Goal: Task Accomplishment & Management: Manage account settings

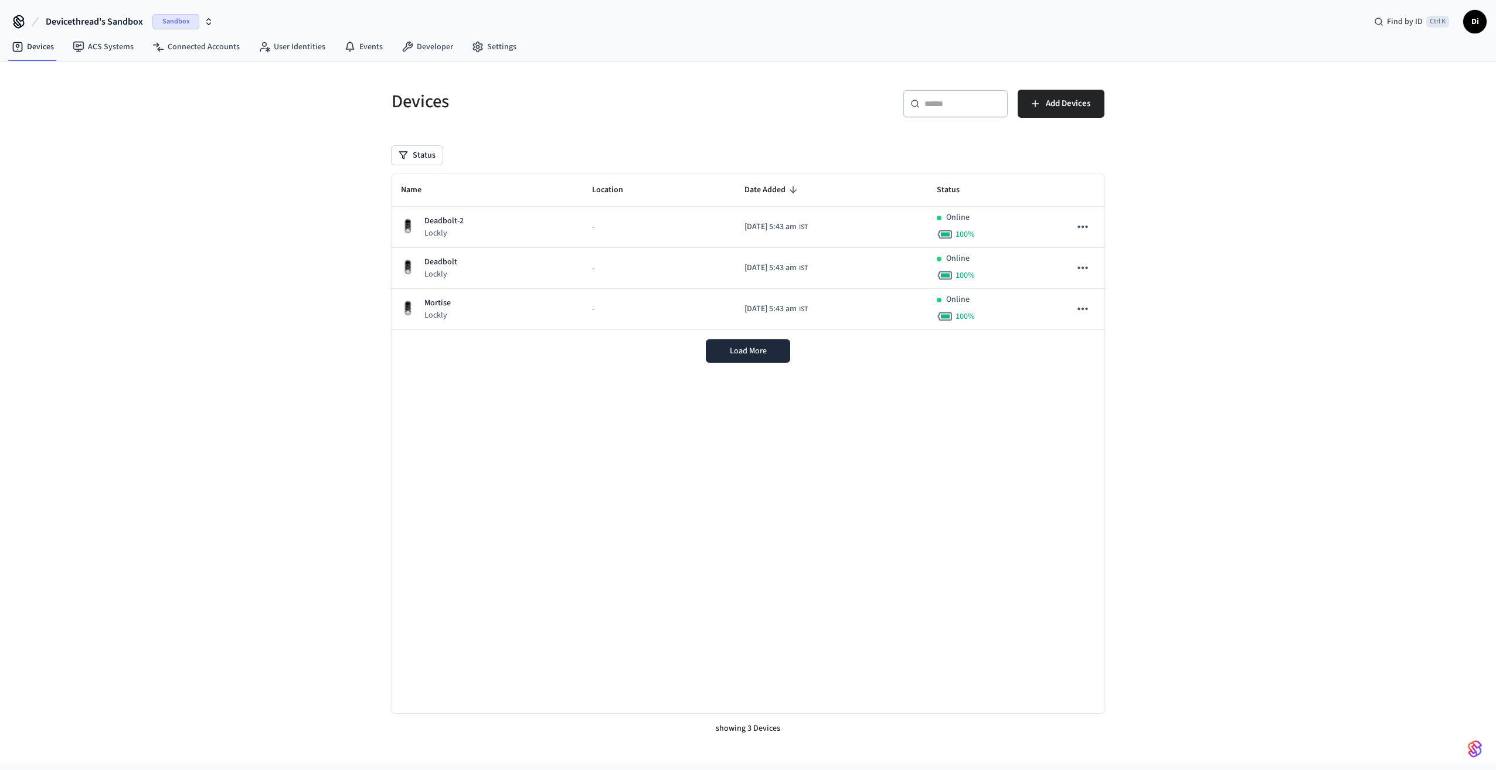
click at [209, 21] on icon "button" at bounding box center [208, 21] width 9 height 9
click at [104, 100] on span "New Workspace" at bounding box center [88, 100] width 55 height 12
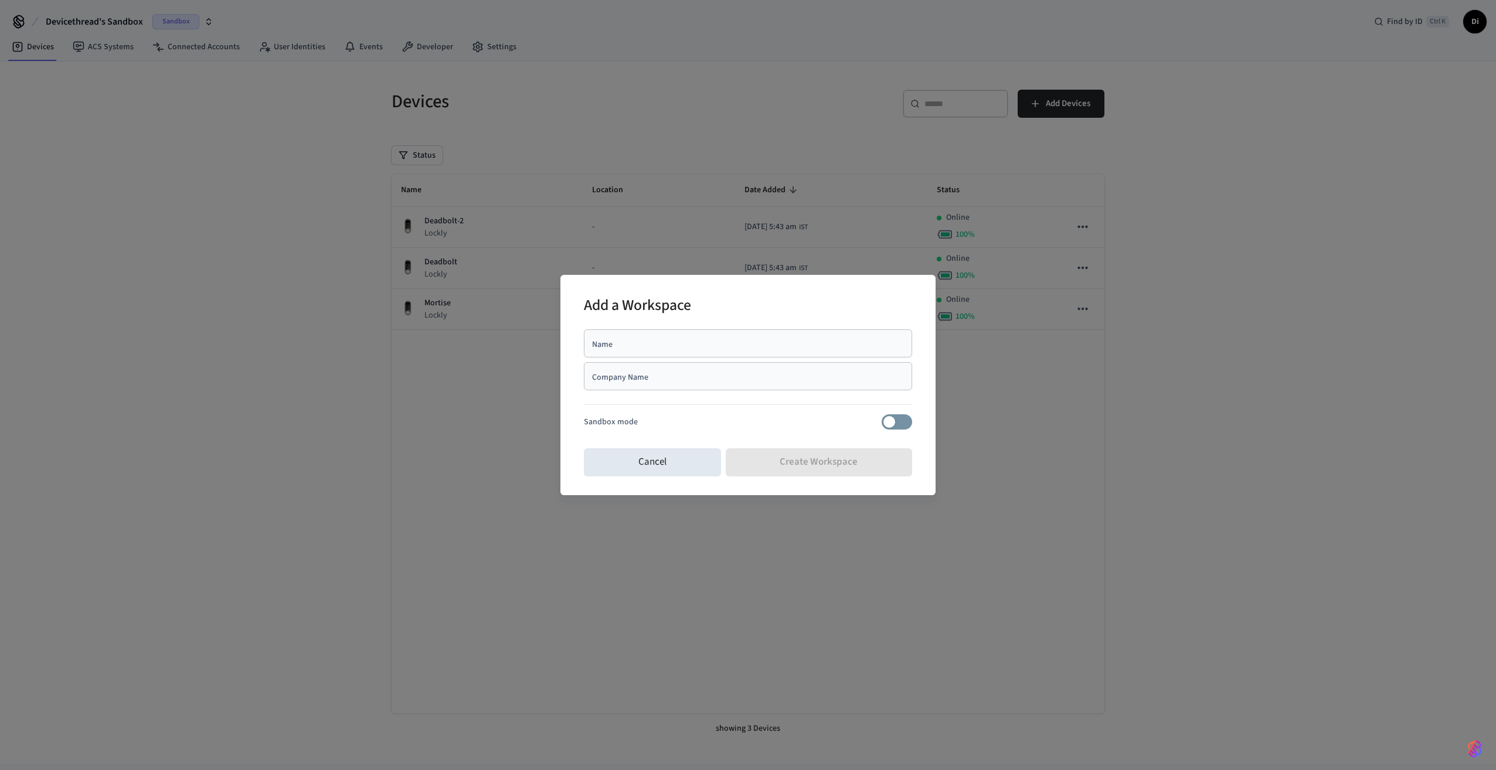
click at [635, 341] on input "Name" at bounding box center [748, 344] width 314 height 12
type input "**********"
click at [650, 380] on input "Company Name" at bounding box center [748, 376] width 314 height 12
type input "**********"
click at [832, 465] on button "Create Workspace" at bounding box center [819, 462] width 187 height 28
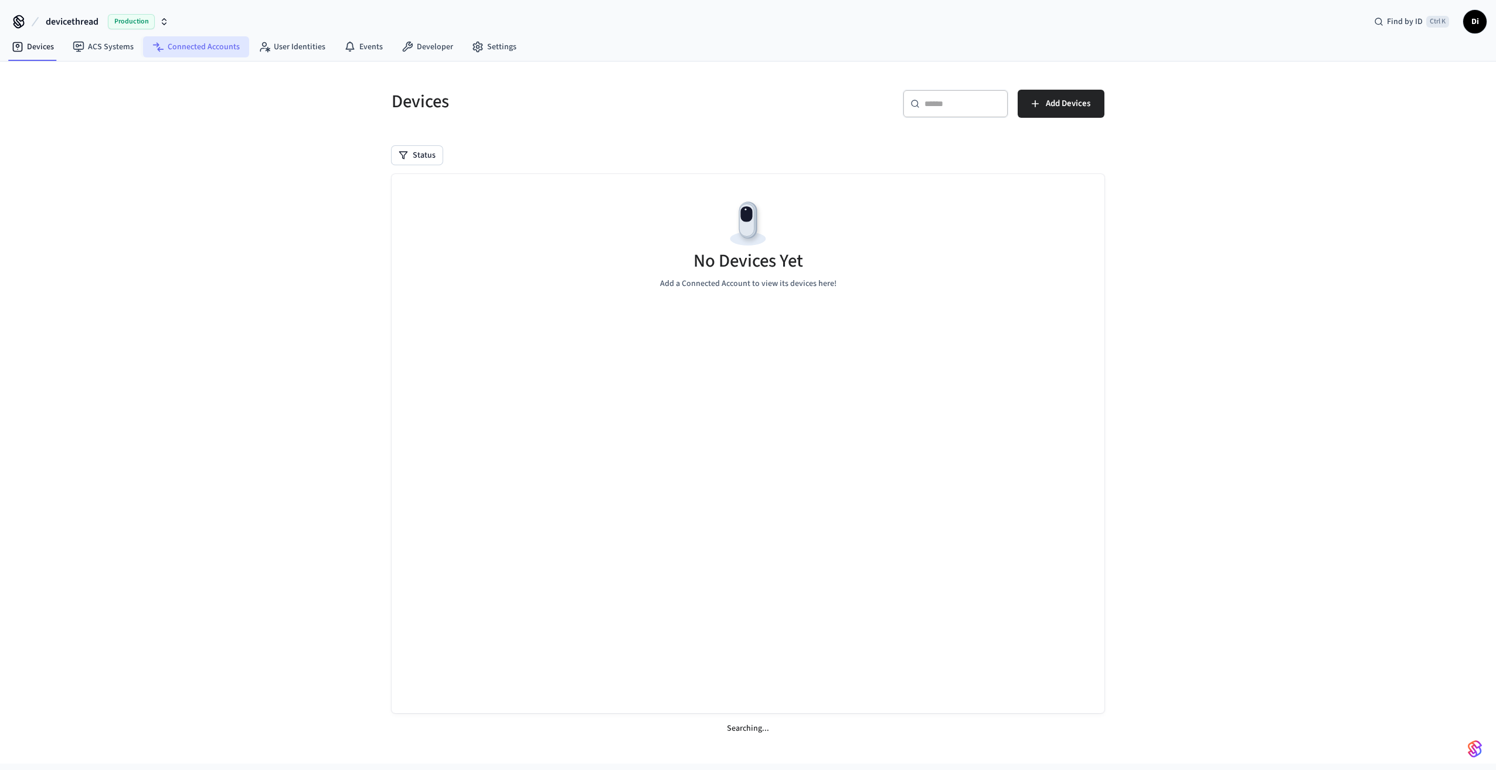
click at [197, 46] on link "Connected Accounts" at bounding box center [196, 46] width 106 height 21
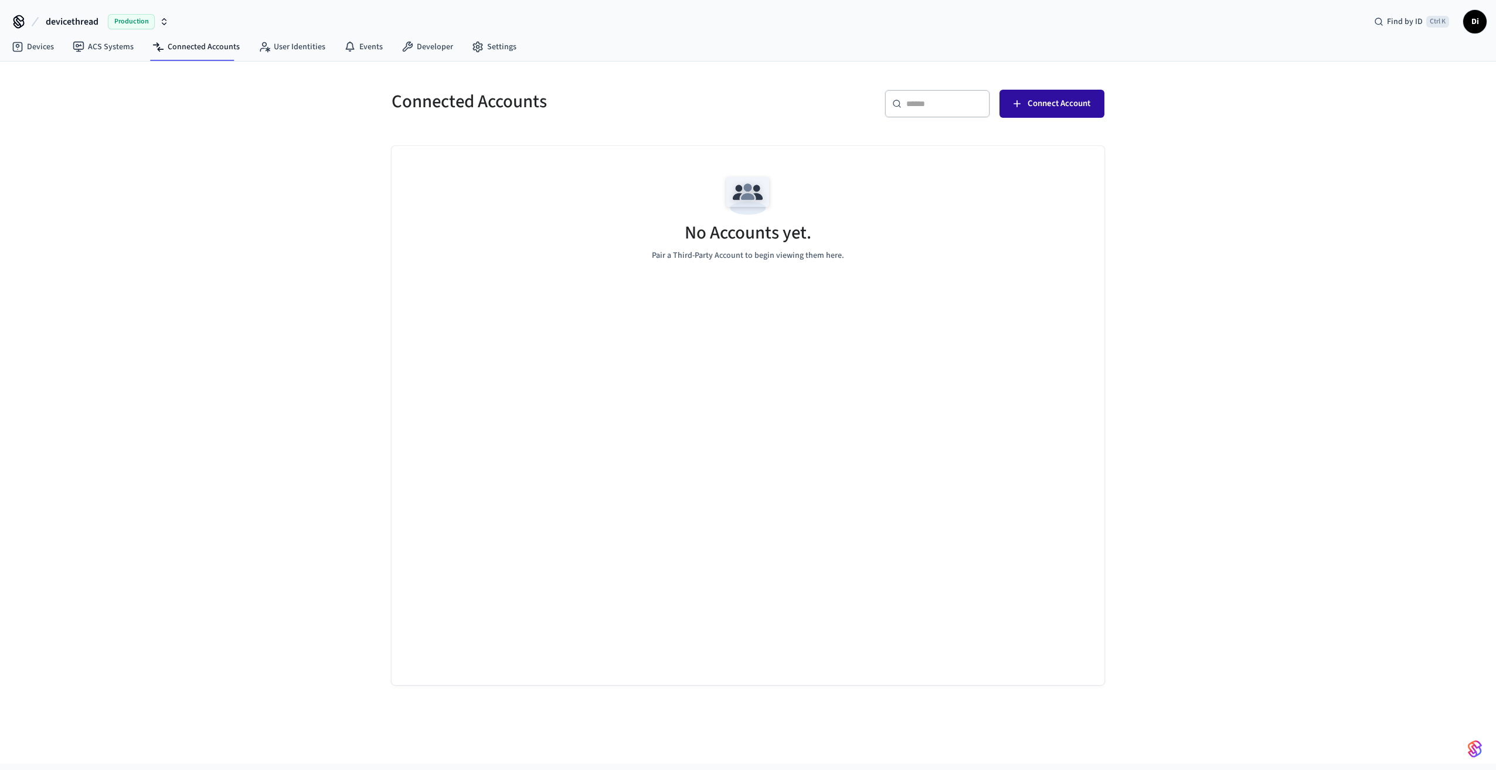
click at [1076, 111] on button "Connect Account" at bounding box center [1051, 104] width 105 height 28
click at [1478, 23] on span "Di" at bounding box center [1474, 21] width 21 height 21
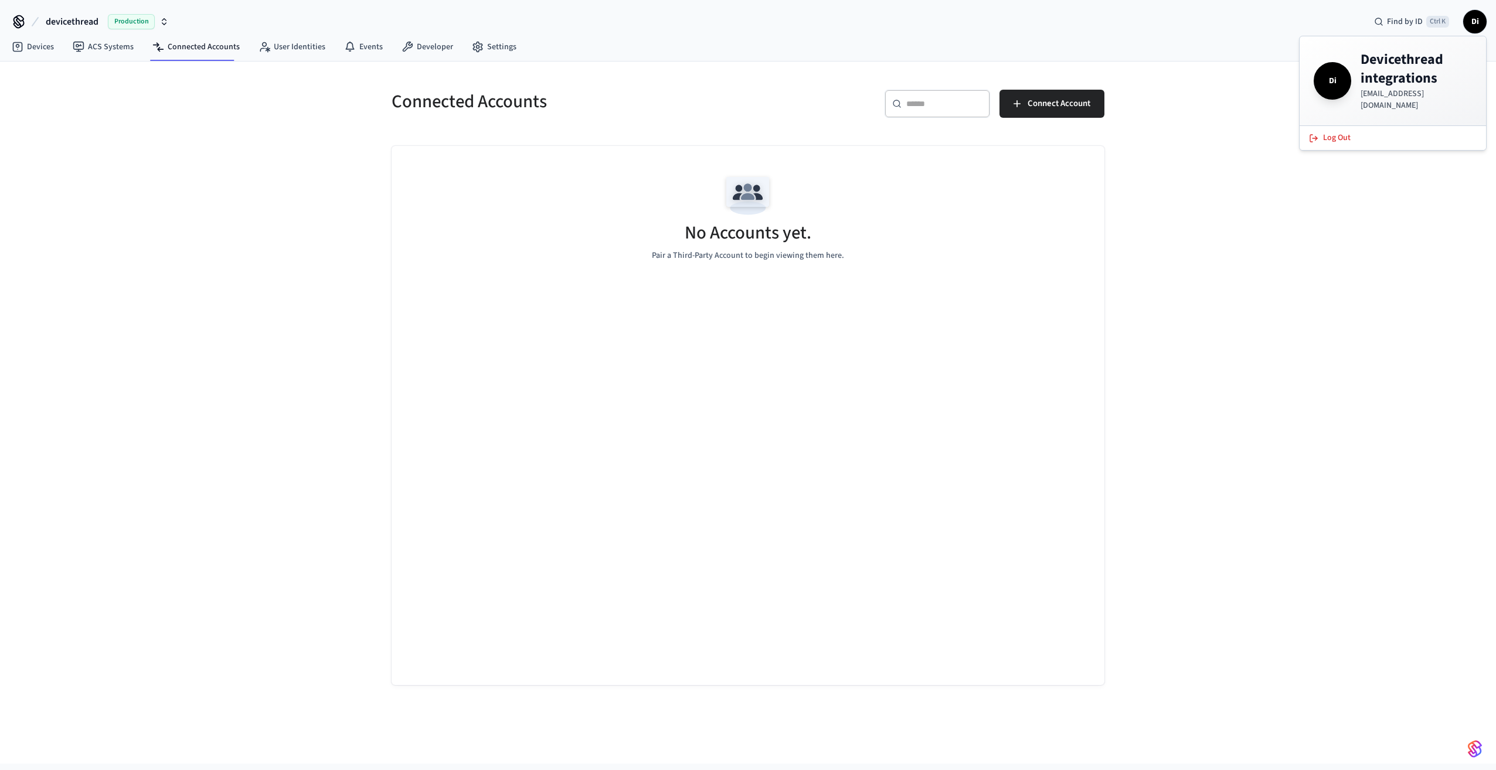
click at [1375, 264] on div "Connected Accounts ​ ​ Connect Account No Accounts yet. Pair a Third-Party Acco…" at bounding box center [748, 413] width 1496 height 702
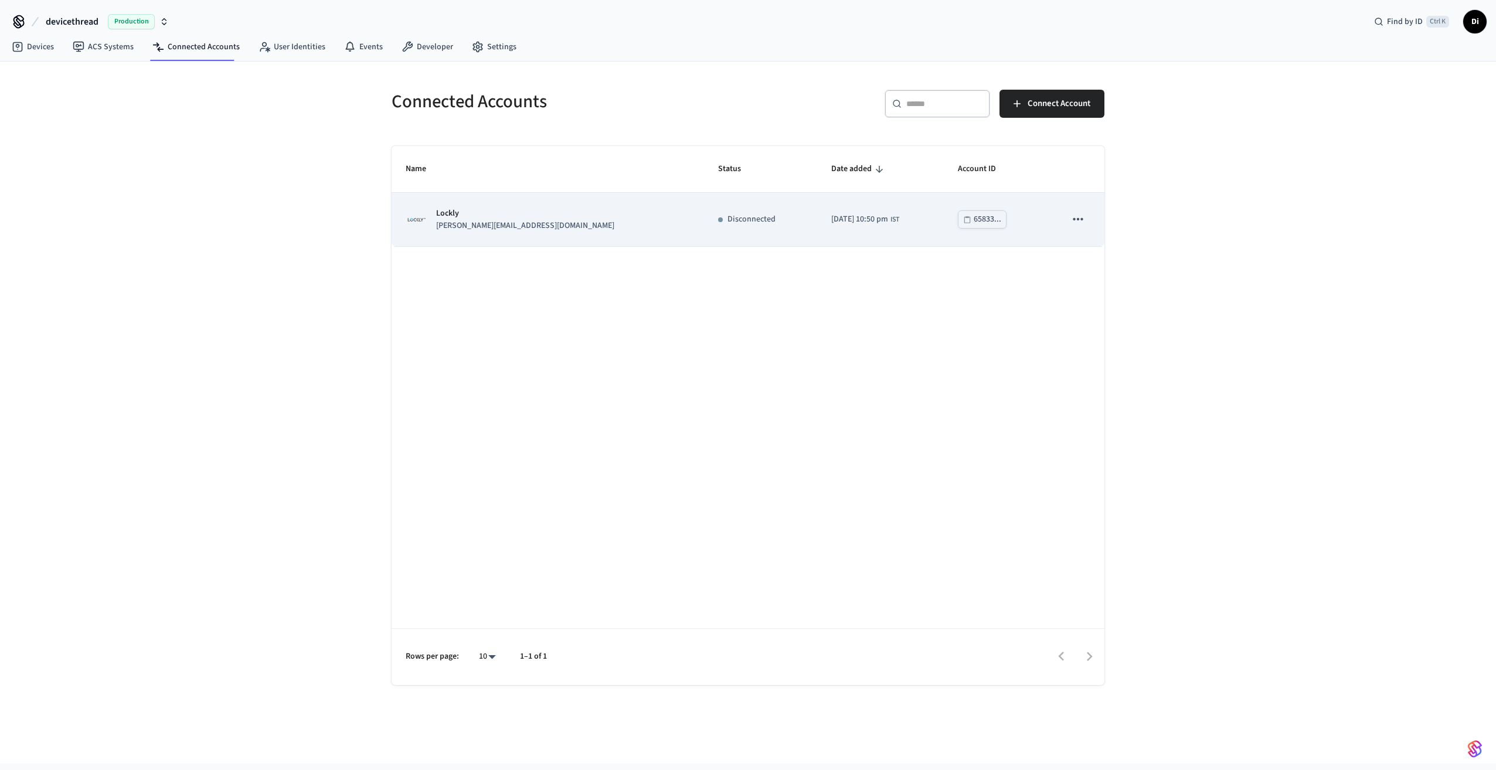
click at [1085, 218] on icon "sticky table" at bounding box center [1077, 219] width 15 height 15
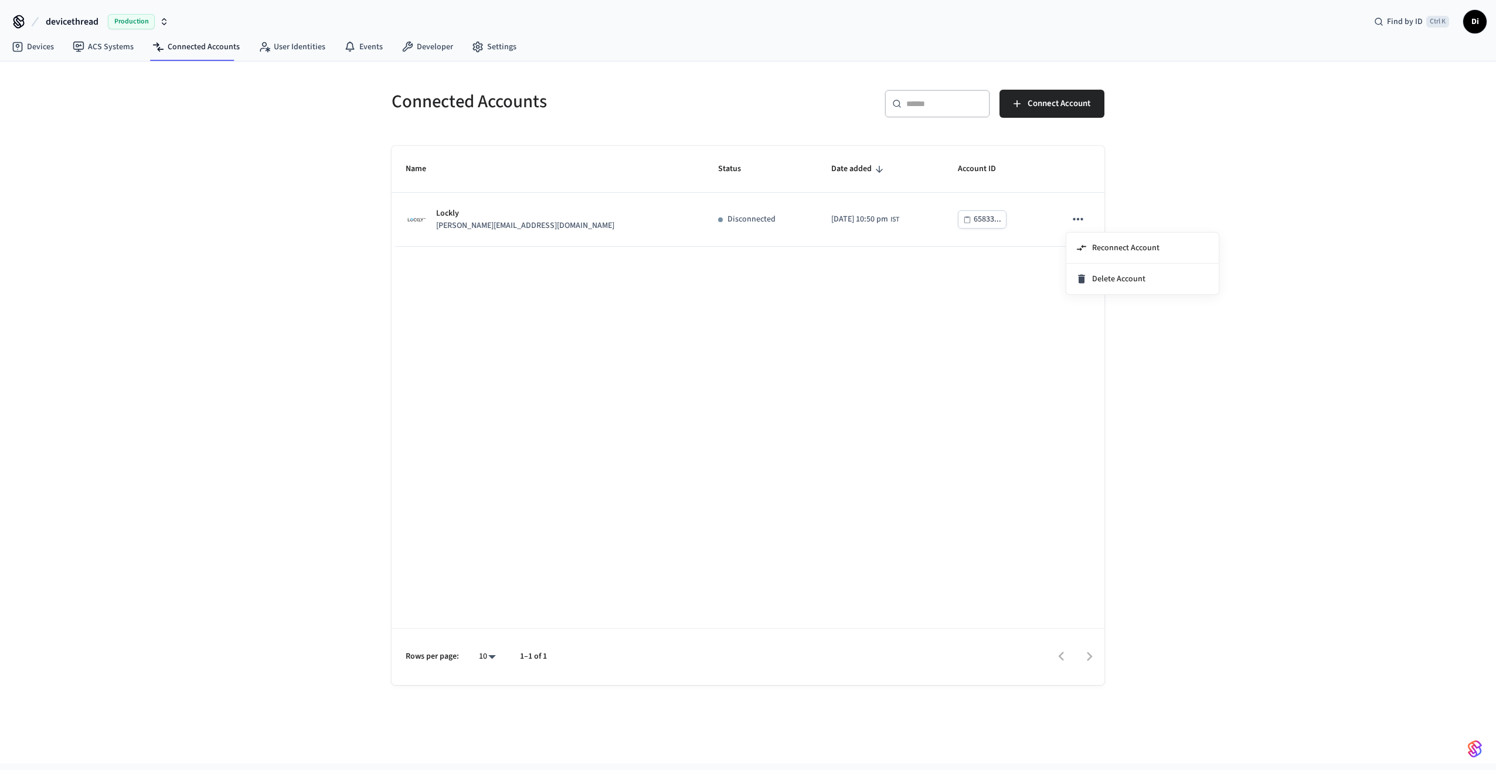
click at [998, 332] on div at bounding box center [748, 385] width 1496 height 770
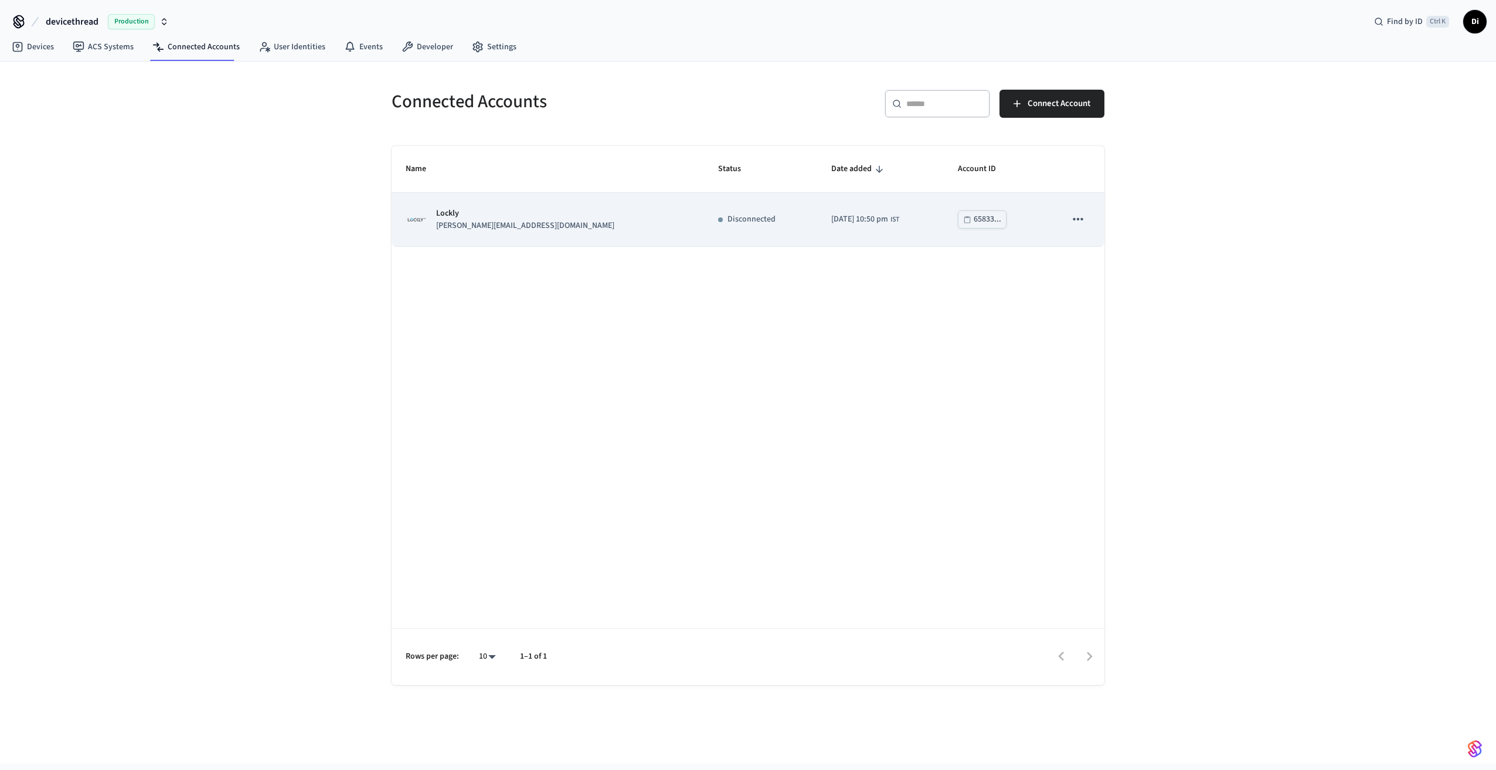
click at [521, 221] on p "[PERSON_NAME][EMAIL_ADDRESS][DOMAIN_NAME]" at bounding box center [525, 226] width 178 height 12
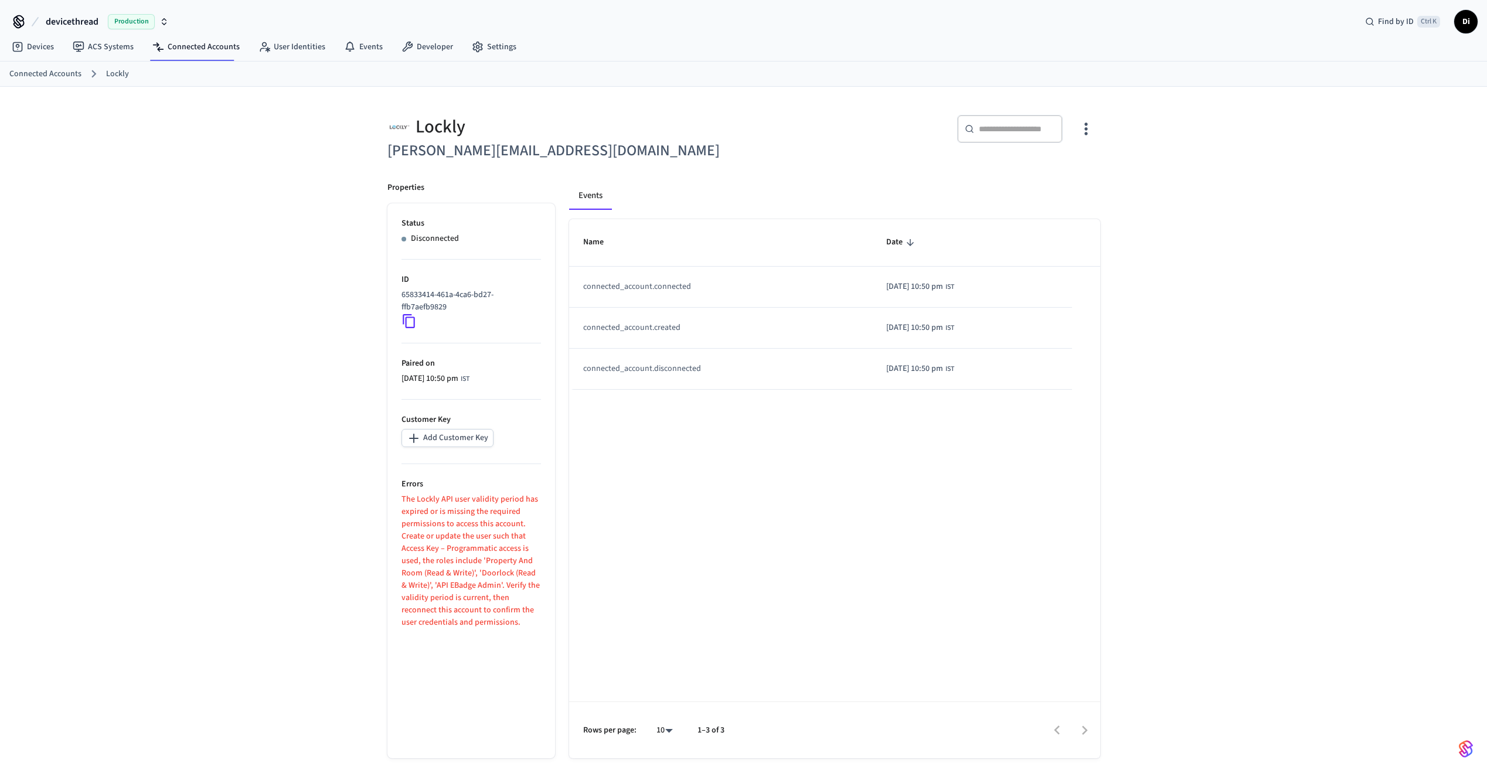
click at [722, 488] on div "Name Date connected_account.connected [DATE] 10:50 pm IST connected_account.cre…" at bounding box center [834, 488] width 531 height 539
click at [481, 573] on p "The Lockly API user validity period has expired or is missing the required perm…" at bounding box center [472, 561] width 140 height 135
click at [1091, 125] on icon "button" at bounding box center [1086, 129] width 18 height 18
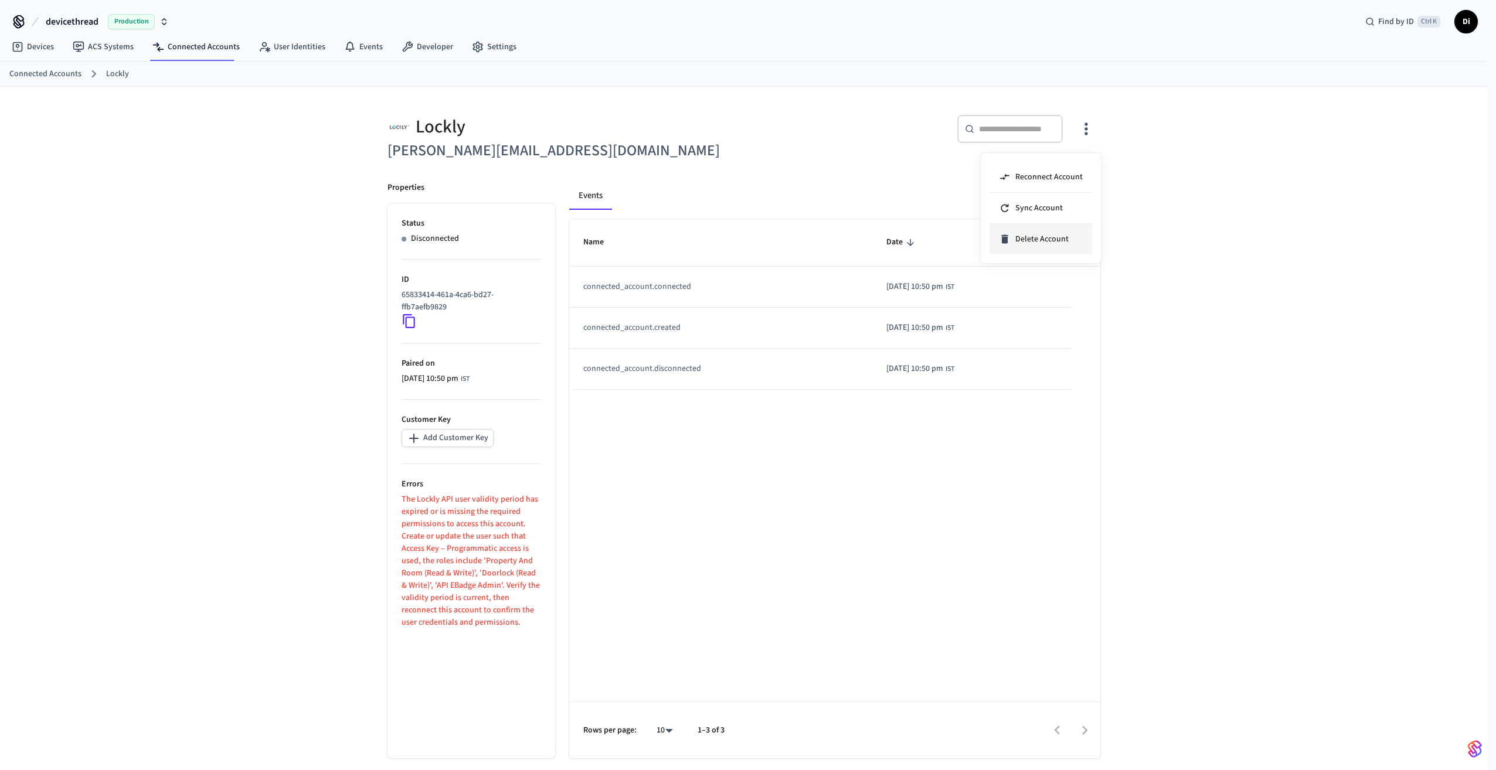
click at [1059, 235] on span "Delete Account" at bounding box center [1041, 239] width 53 height 12
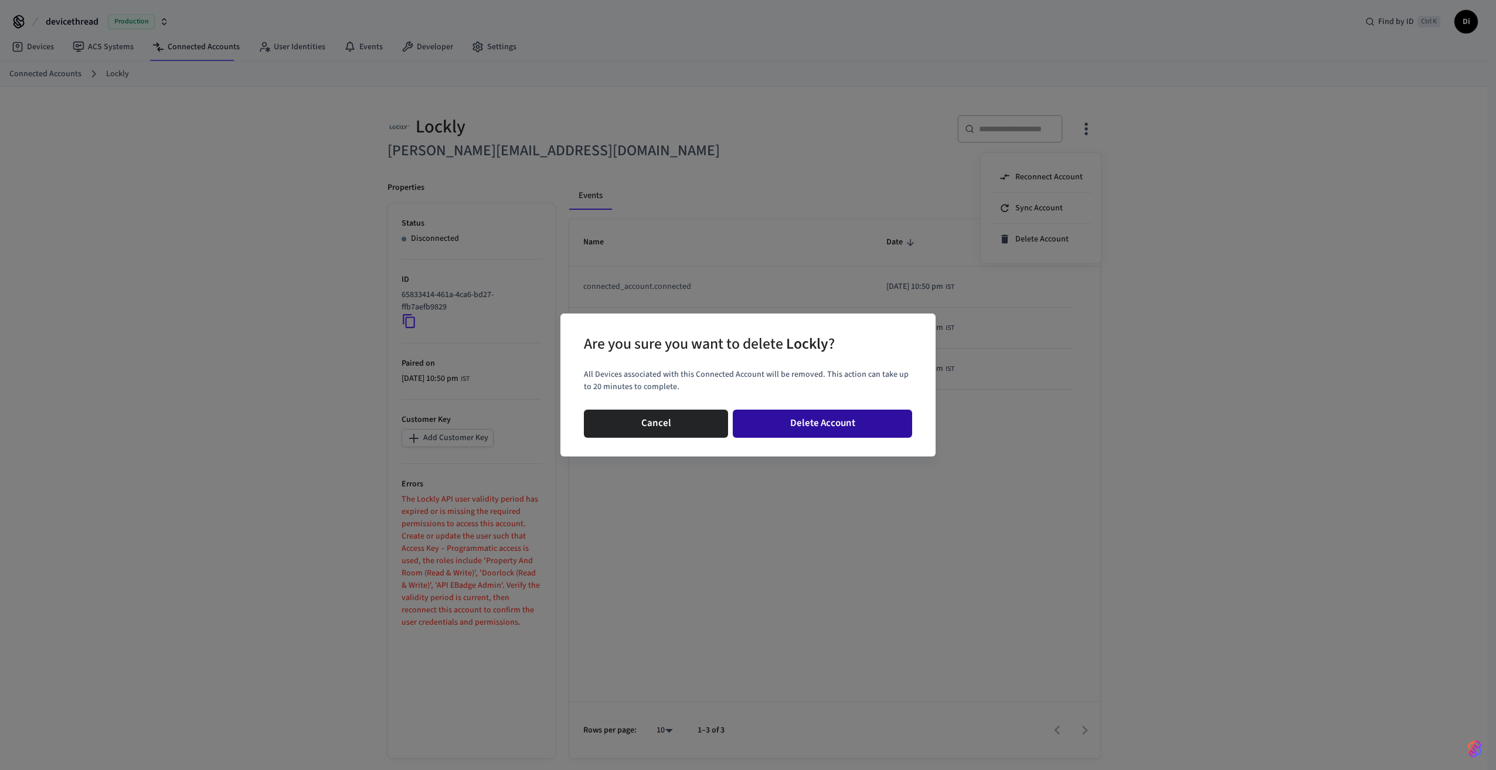
click at [845, 423] on button "Delete Account" at bounding box center [822, 424] width 179 height 28
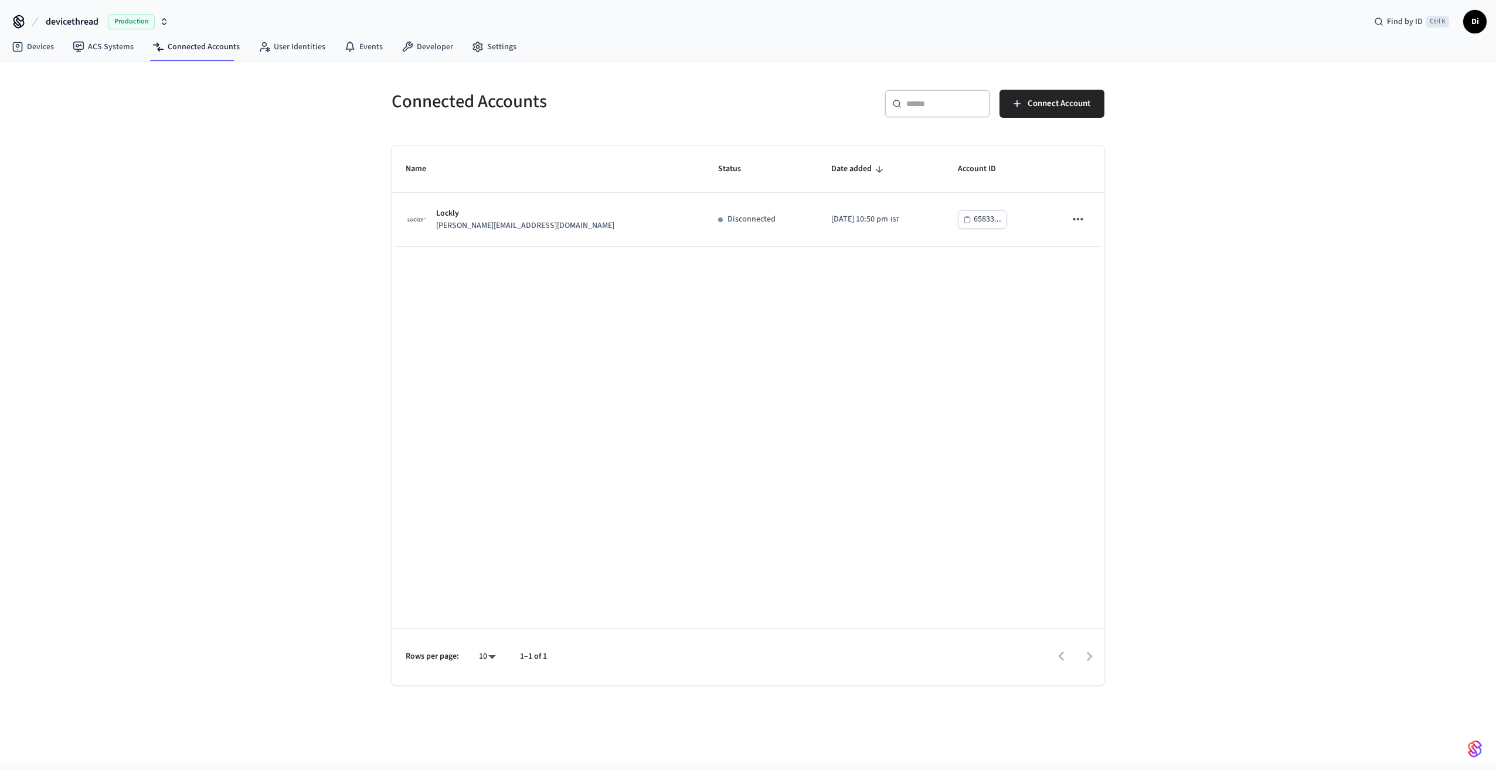
click at [1162, 381] on div "Connected Accounts ​ ​ Connect Account Name Status Date added Account ID Lockly…" at bounding box center [748, 413] width 1496 height 702
click at [590, 416] on div "Name Status Date added Account ID Lockly [EMAIL_ADDRESS][DOMAIN_NAME] Disconnec…" at bounding box center [748, 415] width 713 height 539
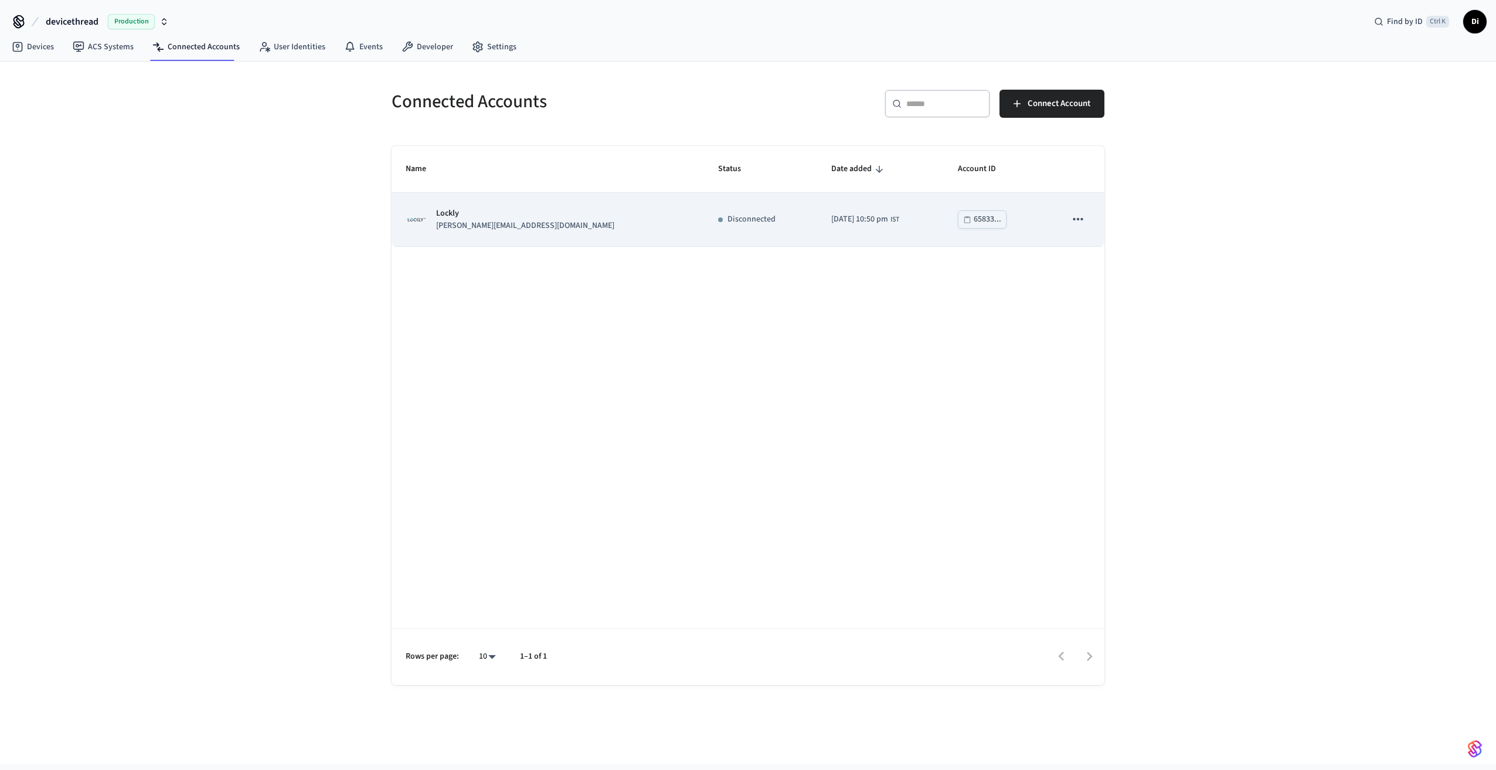
click at [704, 206] on td "Disconnected" at bounding box center [760, 219] width 113 height 53
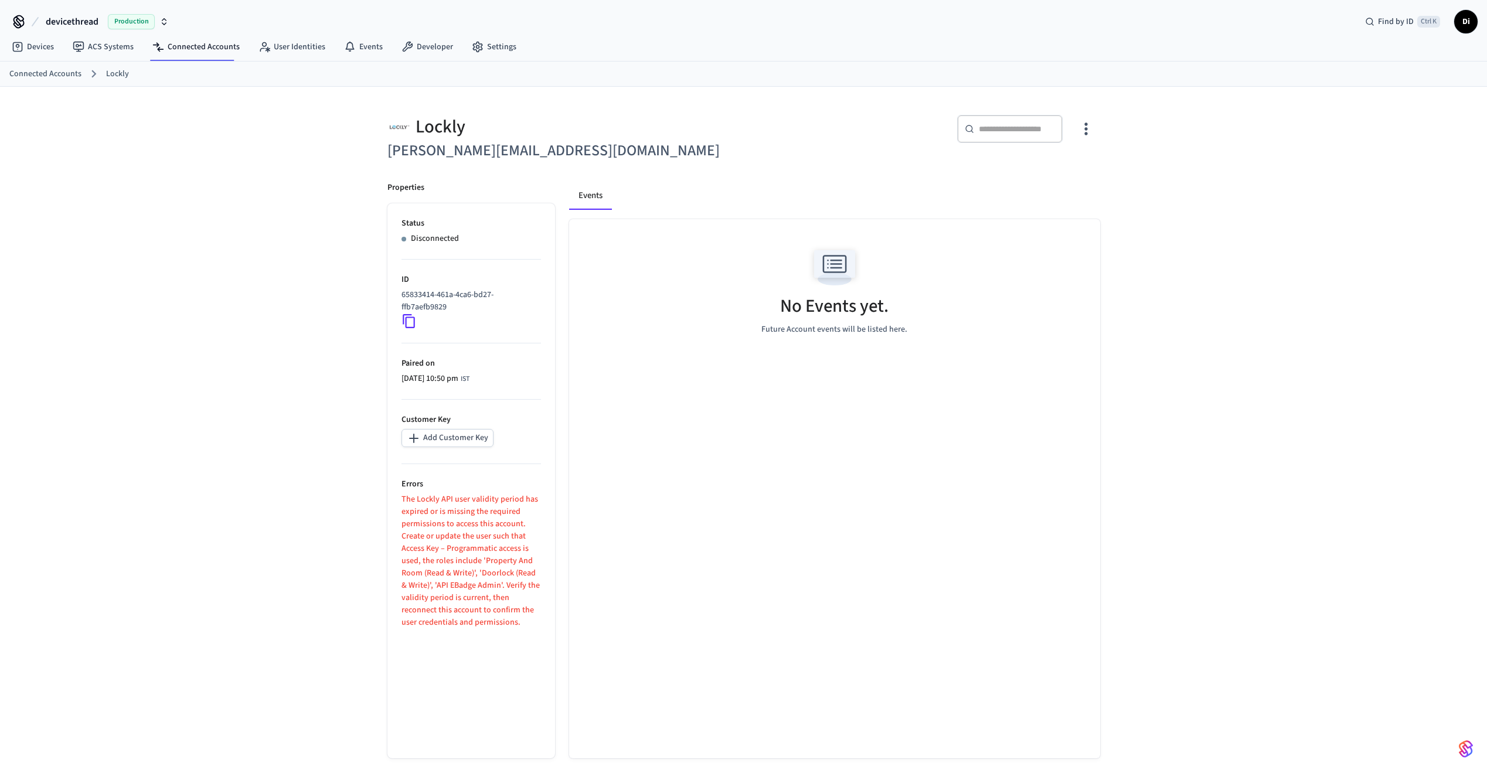
click at [1104, 638] on div "Lockly [EMAIL_ADDRESS][DOMAIN_NAME] ​ ​ Properties Status Disconnected ID 65833…" at bounding box center [744, 430] width 732 height 658
click at [190, 53] on link "Connected Accounts" at bounding box center [196, 46] width 106 height 21
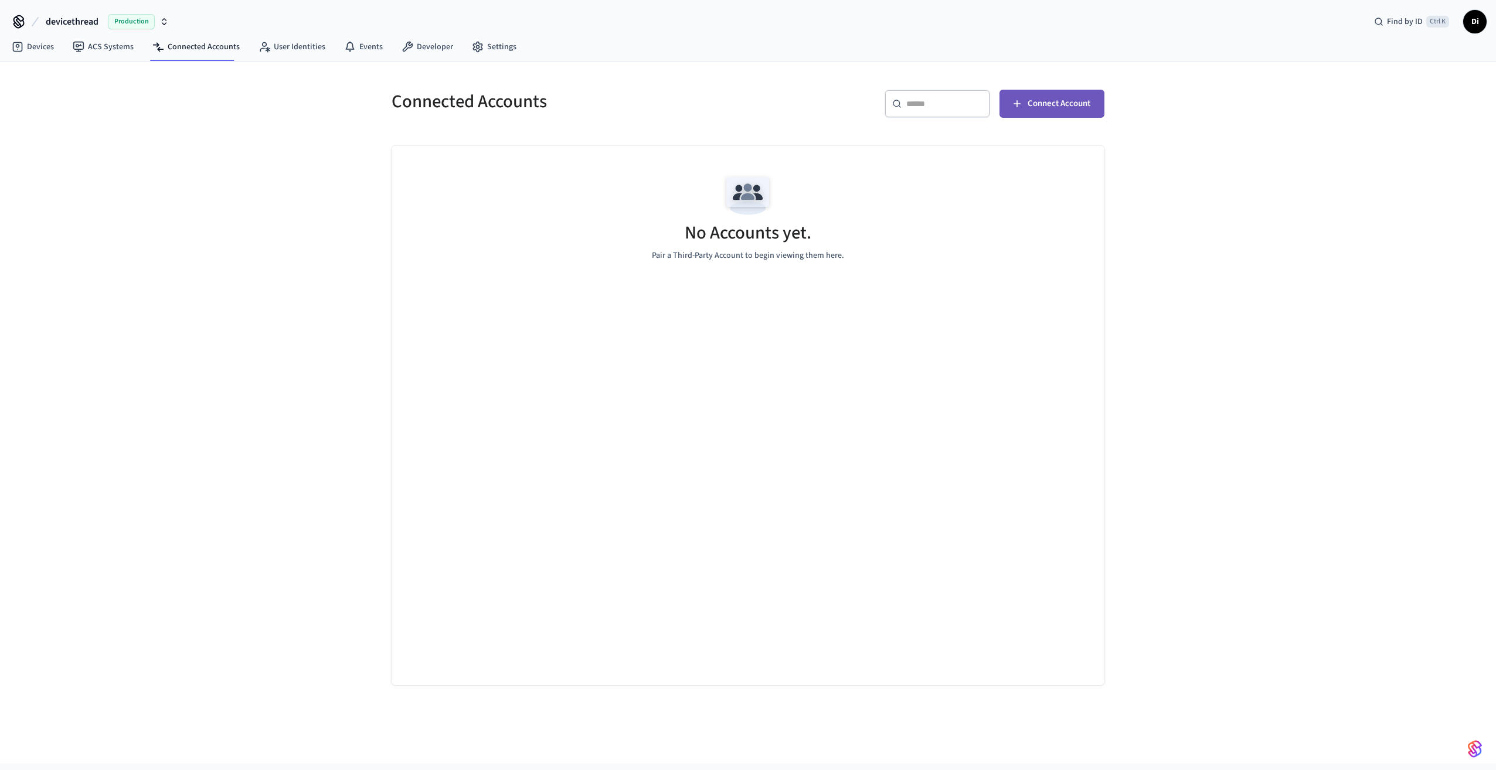
click at [1054, 104] on span "Connect Account" at bounding box center [1059, 103] width 63 height 15
click at [869, 285] on div "No Accounts yet. Pair a Third-Party Account to begin viewing them here." at bounding box center [748, 216] width 713 height 140
click at [1339, 447] on div "Connected Accounts ​ ​ Connect Account No Accounts yet. Pair a Third-Party Acco…" at bounding box center [748, 413] width 1496 height 702
click at [958, 525] on div "No Accounts yet. Pair a Third-Party Account to begin viewing them here." at bounding box center [748, 415] width 713 height 539
click at [250, 331] on div "Connected Accounts ​ ​ Connect Account No Accounts yet. Pair a Third-Party Acco…" at bounding box center [748, 413] width 1496 height 702
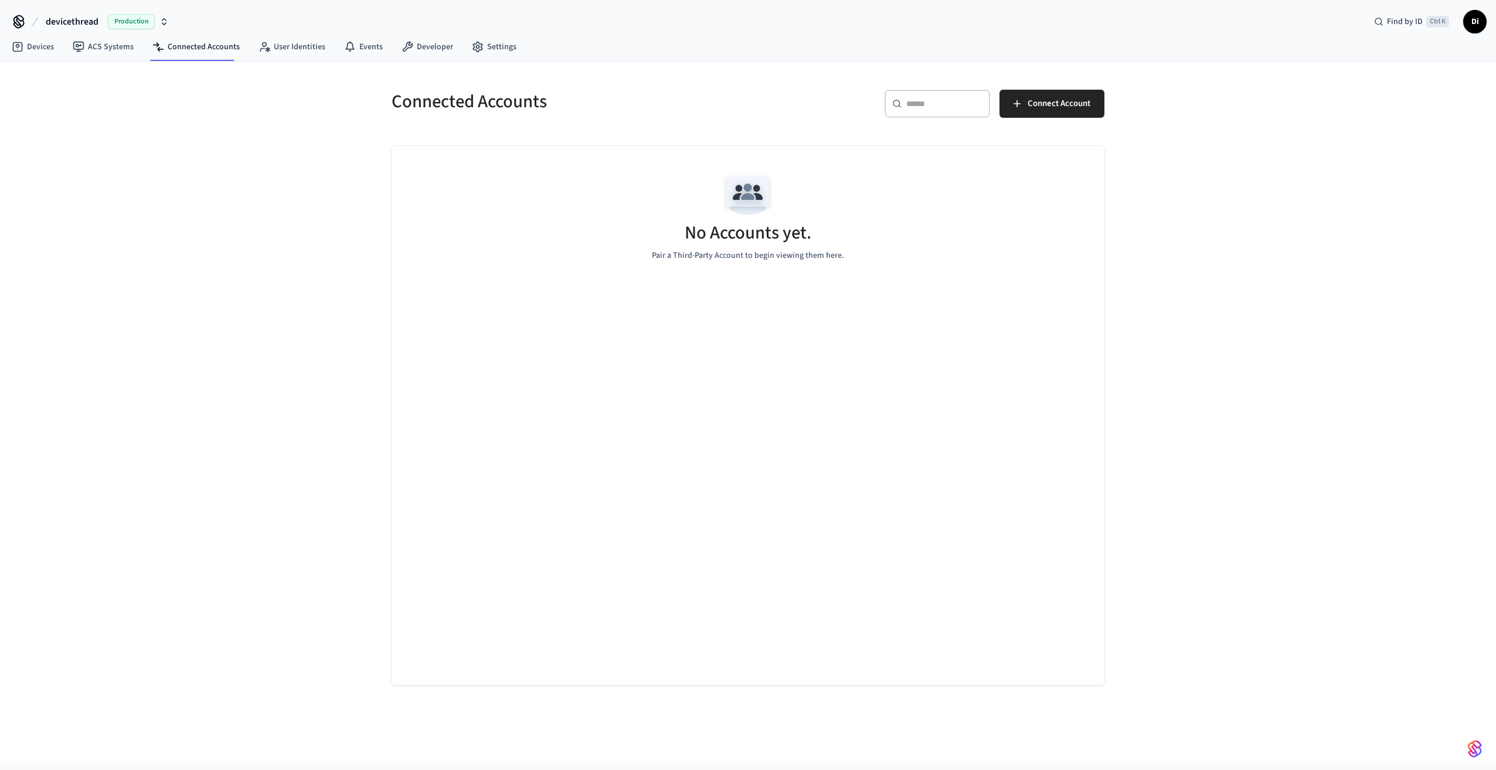
click at [1364, 430] on div "Connected Accounts ​ ​ Connect Account No Accounts yet. Pair a Third-Party Acco…" at bounding box center [748, 413] width 1496 height 702
